Goal: Task Accomplishment & Management: Use online tool/utility

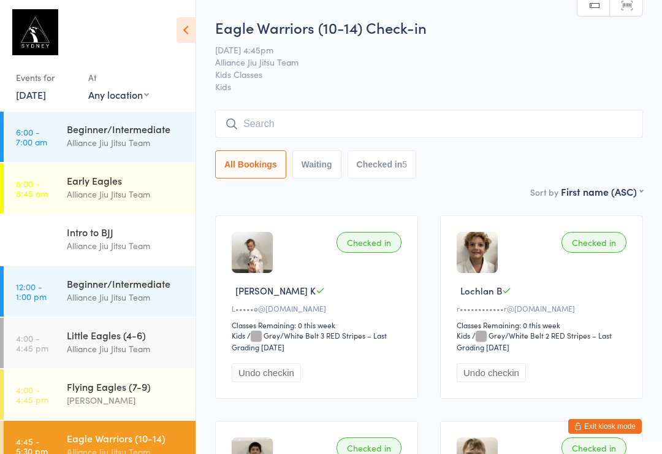
scroll to position [72, 0]
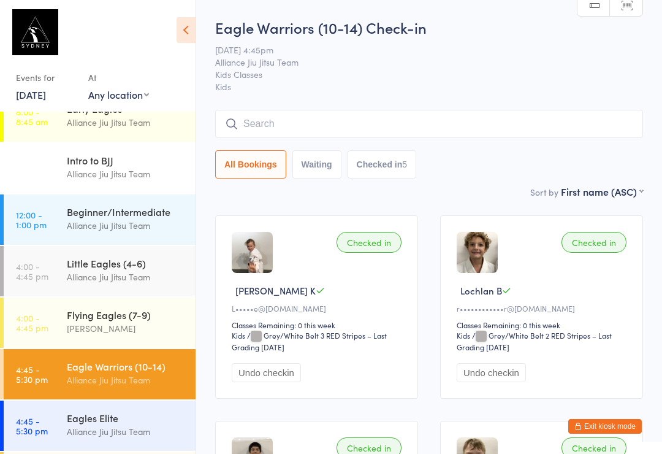
click at [460, 133] on input "search" at bounding box center [429, 124] width 428 height 28
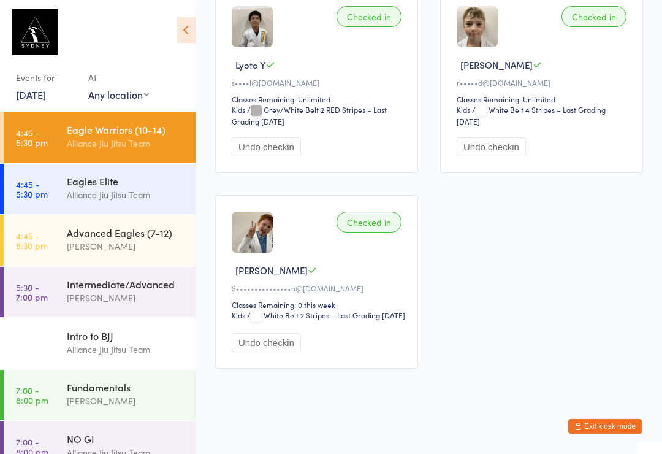
scroll to position [447, 0]
click at [79, 282] on div "Intermediate/Advanced" at bounding box center [126, 283] width 118 height 13
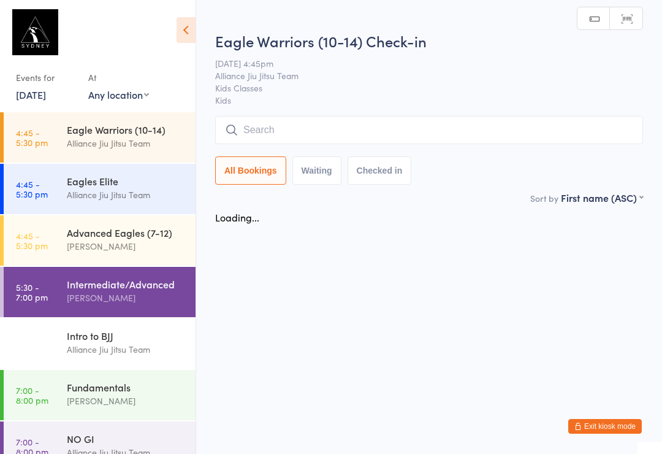
click at [392, 110] on div "Eagle Warriors (10-14) Check-in [DATE] 4:45pm Alliance Jiu Jitsu Team Kids Clas…" at bounding box center [429, 111] width 428 height 160
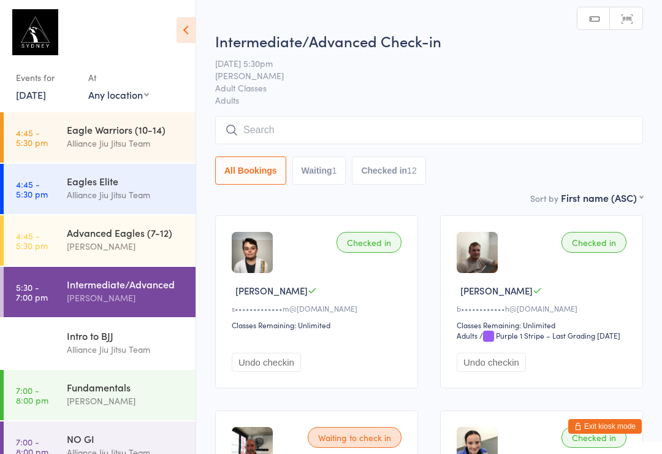
click at [475, 126] on input "search" at bounding box center [429, 130] width 428 height 28
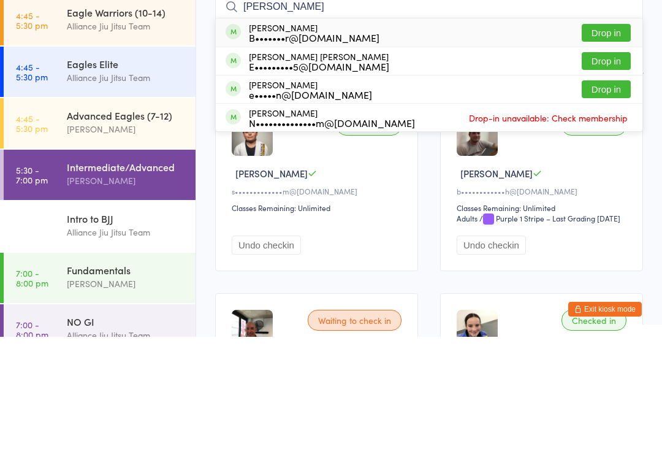
type input "[PERSON_NAME]"
click at [608, 169] on button "Drop in" at bounding box center [606, 178] width 49 height 18
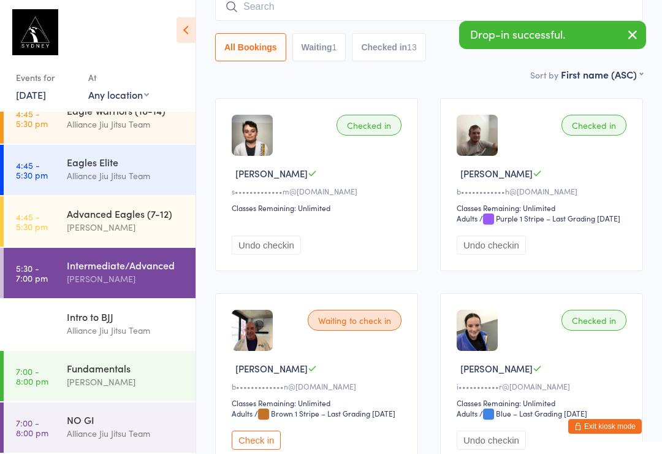
scroll to position [328, 0]
click at [140, 366] on div "Fundamentals" at bounding box center [126, 367] width 118 height 13
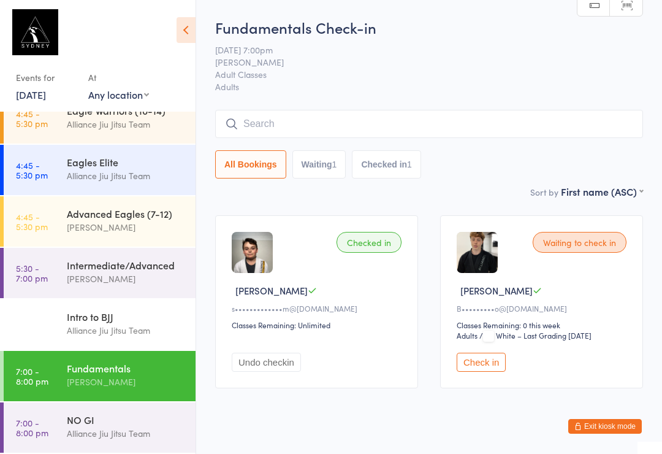
click at [127, 270] on div "Intermediate/Advanced" at bounding box center [126, 264] width 118 height 13
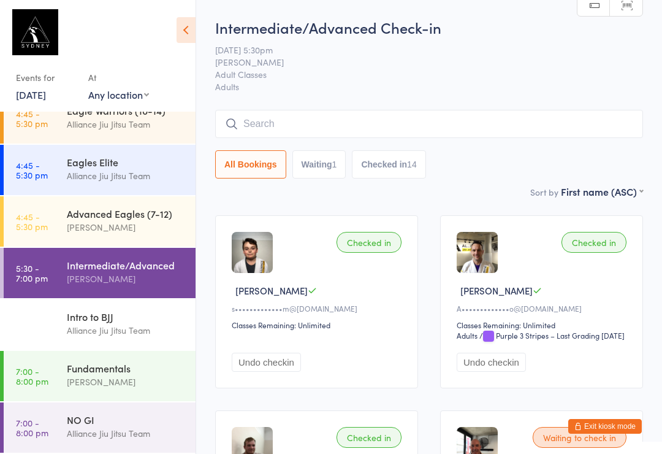
click at [121, 275] on div "[PERSON_NAME]" at bounding box center [126, 279] width 118 height 14
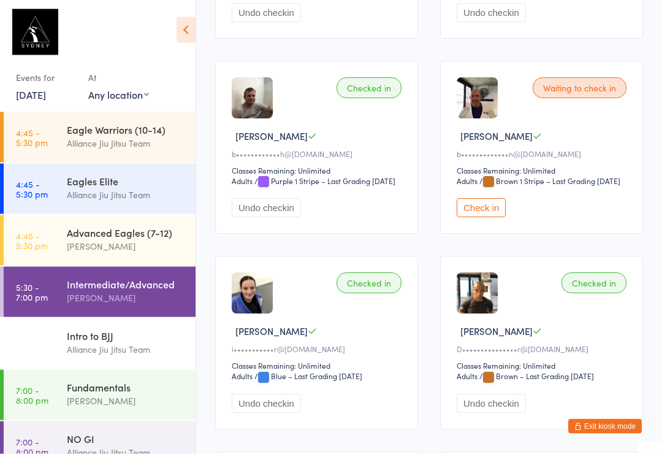
click at [478, 218] on button "Check in" at bounding box center [481, 208] width 49 height 19
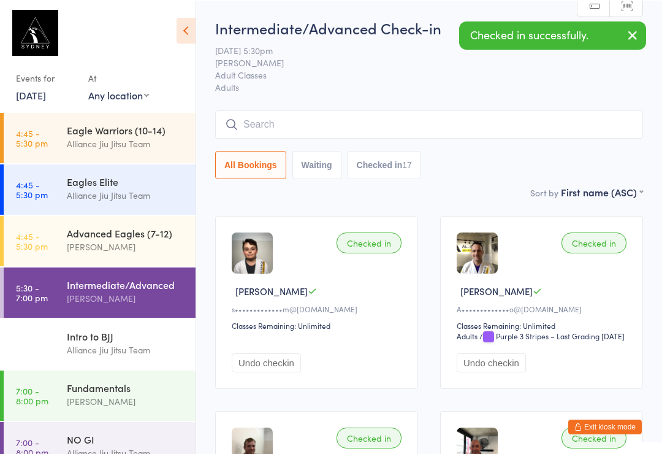
click at [281, 126] on input "search" at bounding box center [429, 124] width 428 height 28
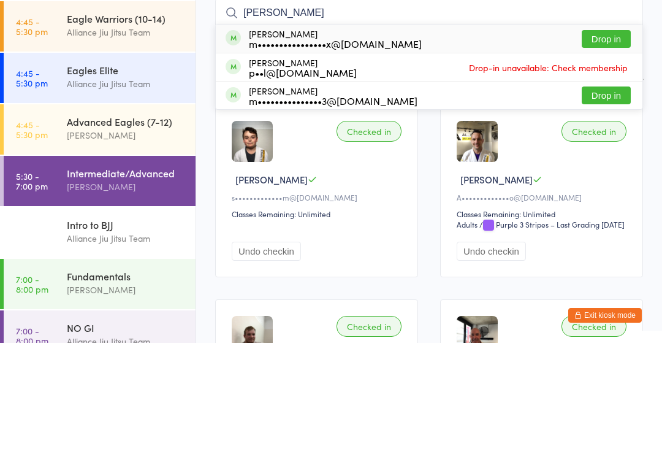
type input "[PERSON_NAME]"
click at [593, 141] on button "Drop in" at bounding box center [606, 150] width 49 height 18
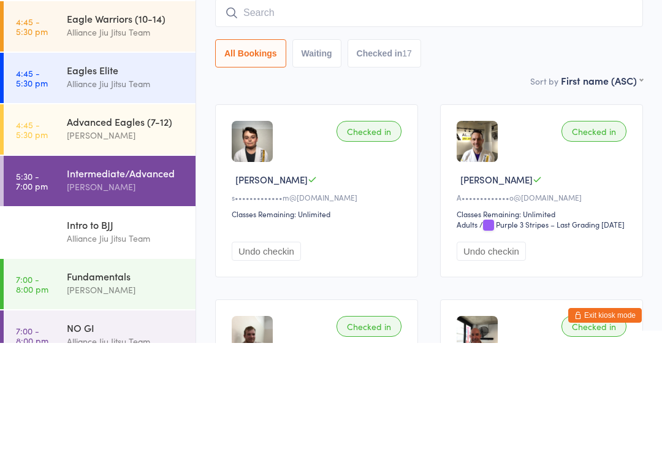
scroll to position [111, 0]
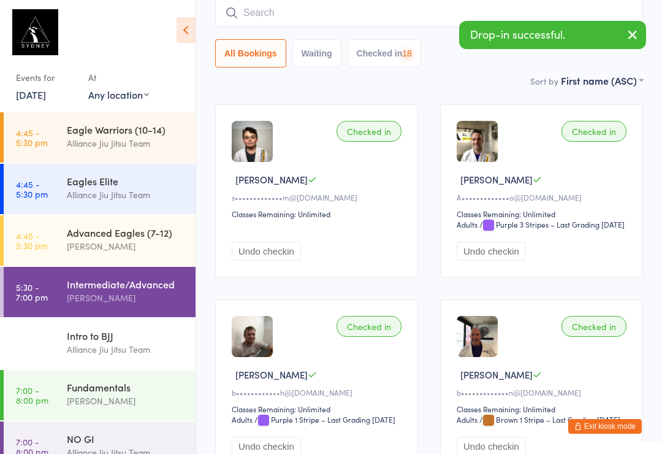
click at [276, 14] on input "search" at bounding box center [429, 13] width 428 height 28
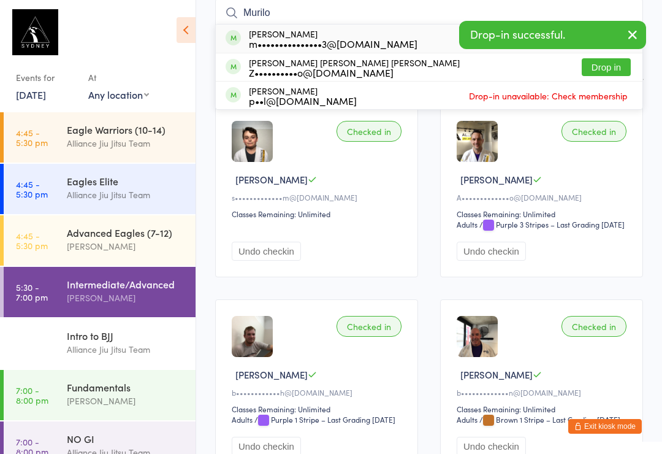
type input "Murilo"
click at [276, 37] on div "[PERSON_NAME] m•••••••••••••••3@[DOMAIN_NAME]" at bounding box center [333, 39] width 169 height 20
